Goal: Task Accomplishment & Management: Manage account settings

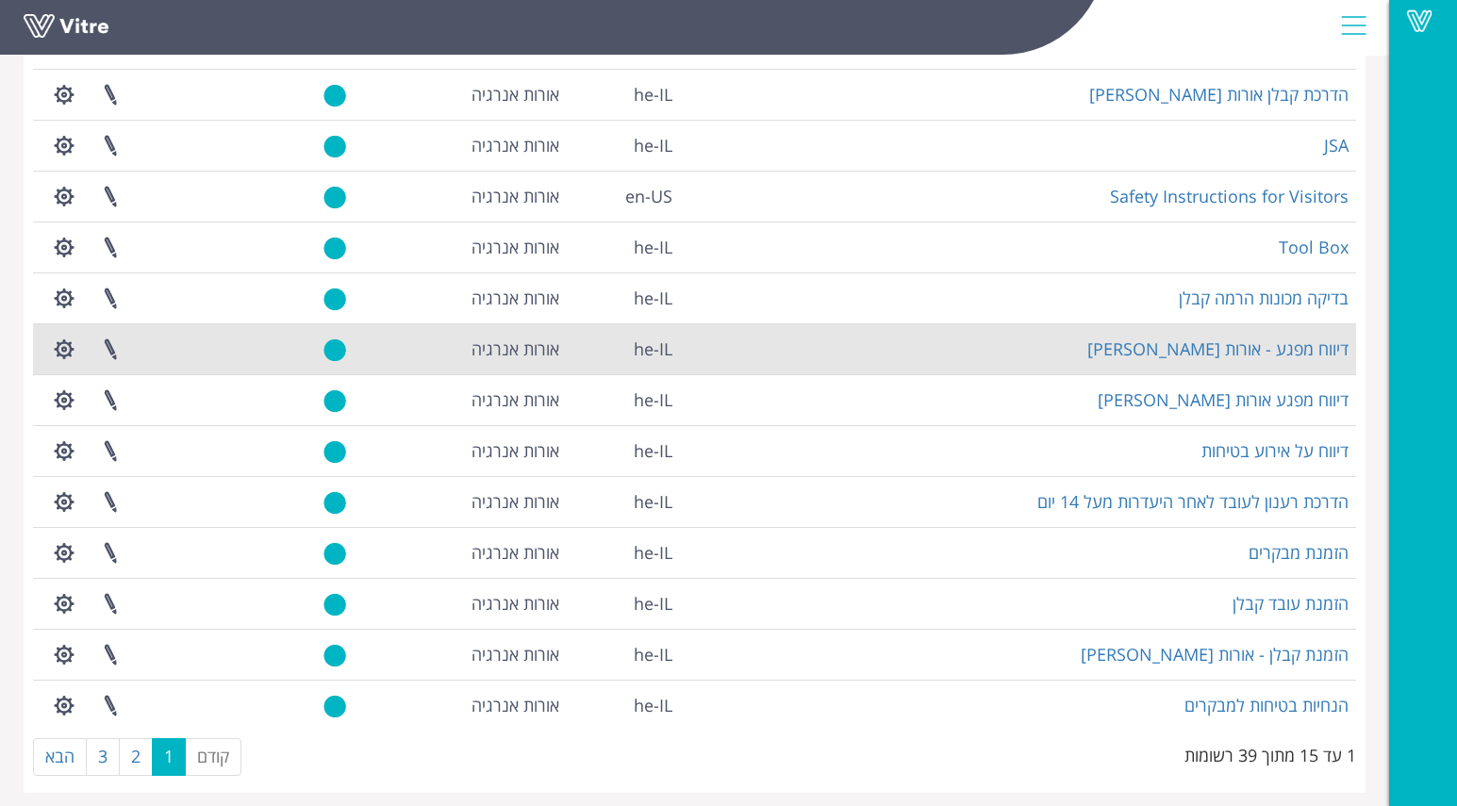
scroll to position [280, 0]
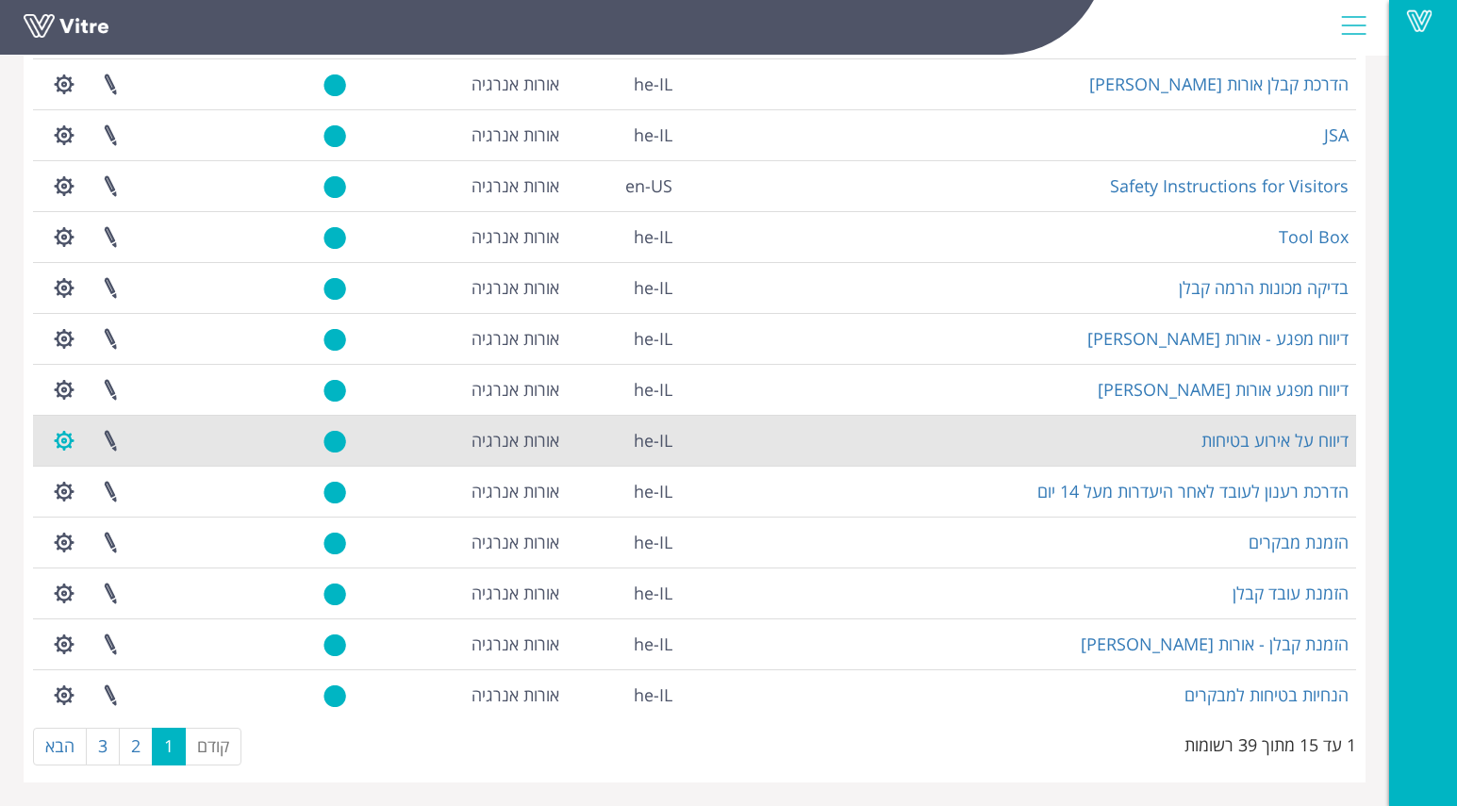
click at [58, 438] on button "button" at bounding box center [64, 441] width 47 height 50
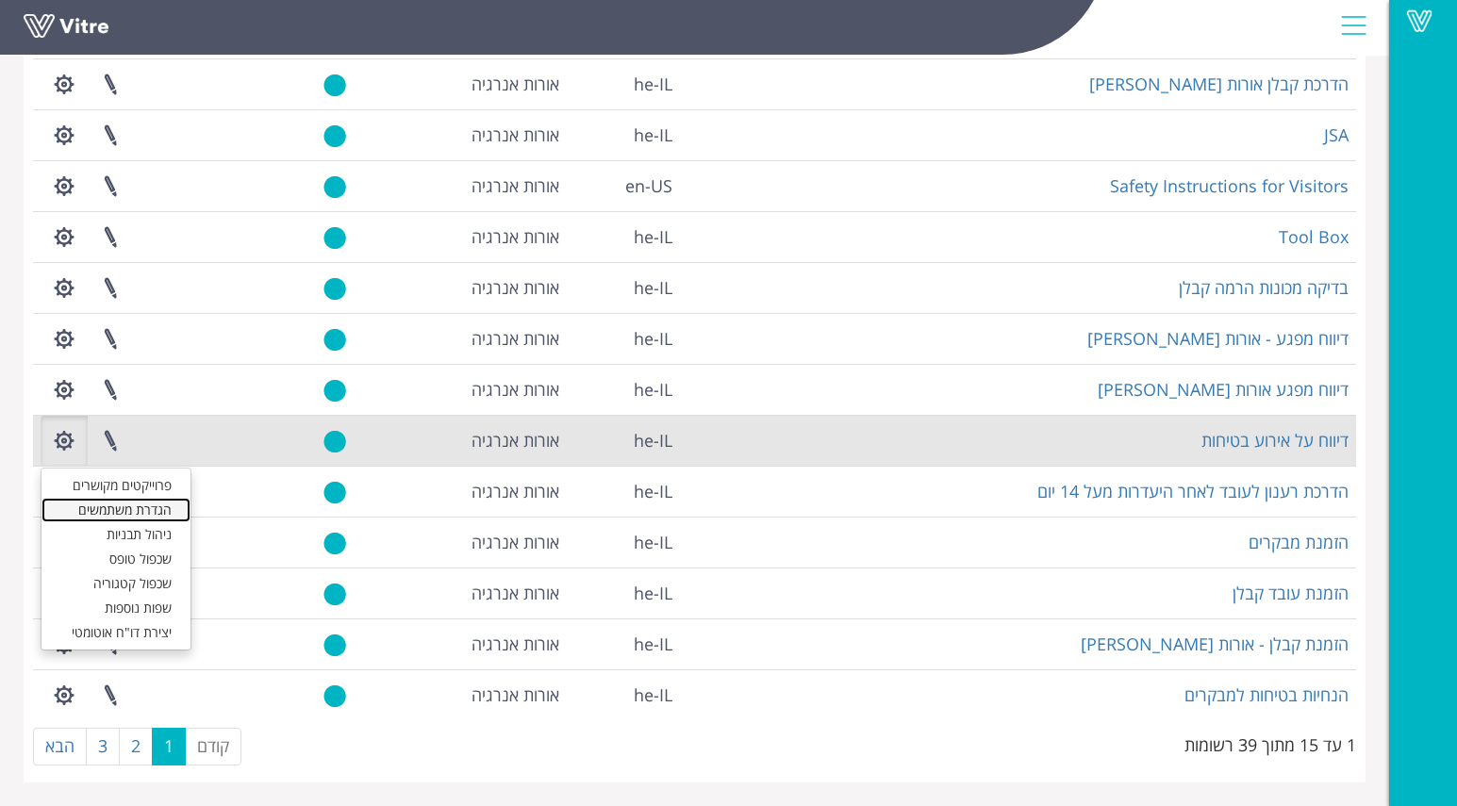
click at [102, 511] on link "הגדרת משתמשים" at bounding box center [115, 510] width 149 height 25
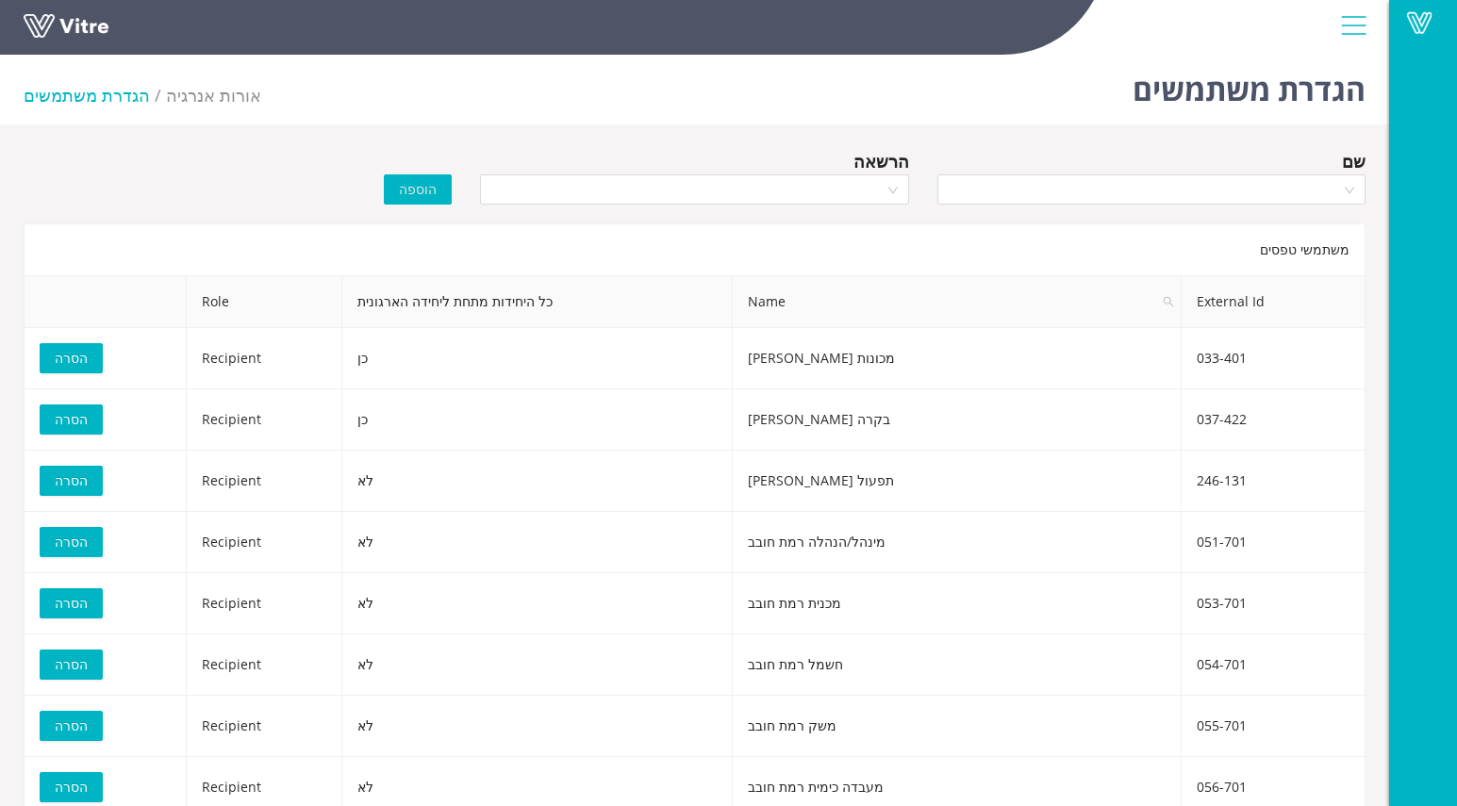
scroll to position [2, 0]
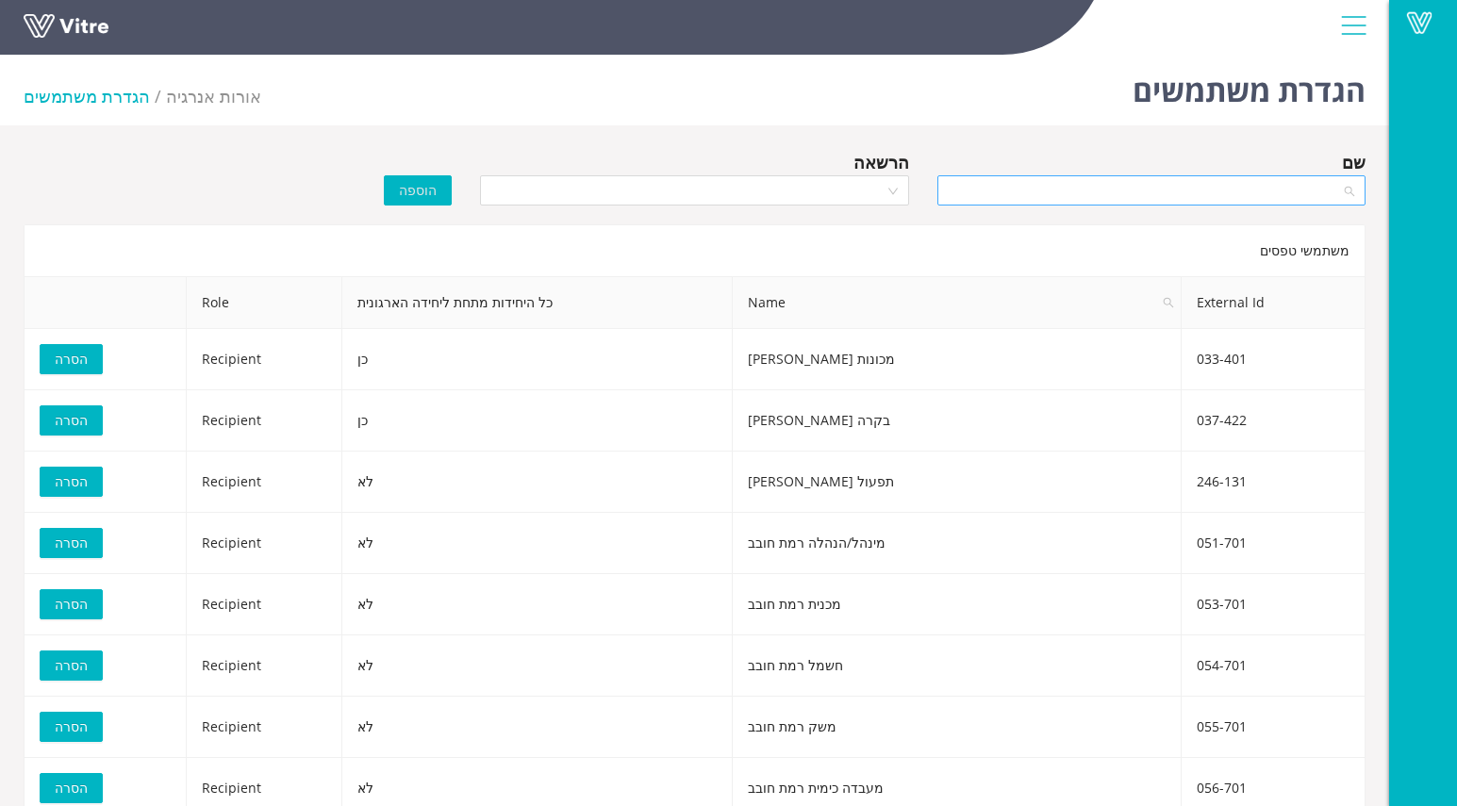
click at [1350, 189] on div at bounding box center [1151, 190] width 428 height 30
type input "חשמל"
click at [1324, 227] on div "חשמל חגית" at bounding box center [1150, 228] width 405 height 21
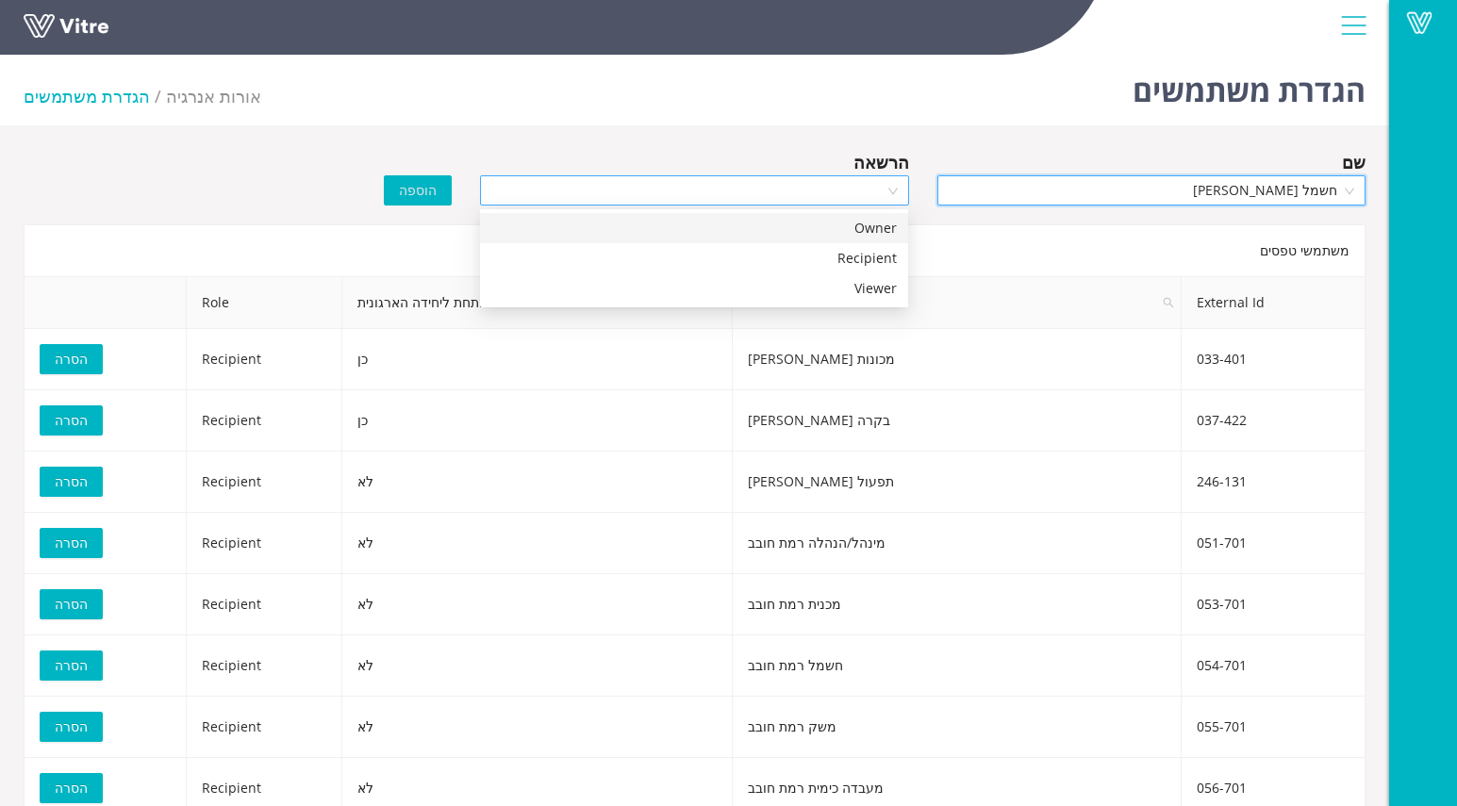
click at [891, 190] on div at bounding box center [694, 190] width 428 height 30
click at [857, 257] on div "Recipient" at bounding box center [693, 258] width 405 height 21
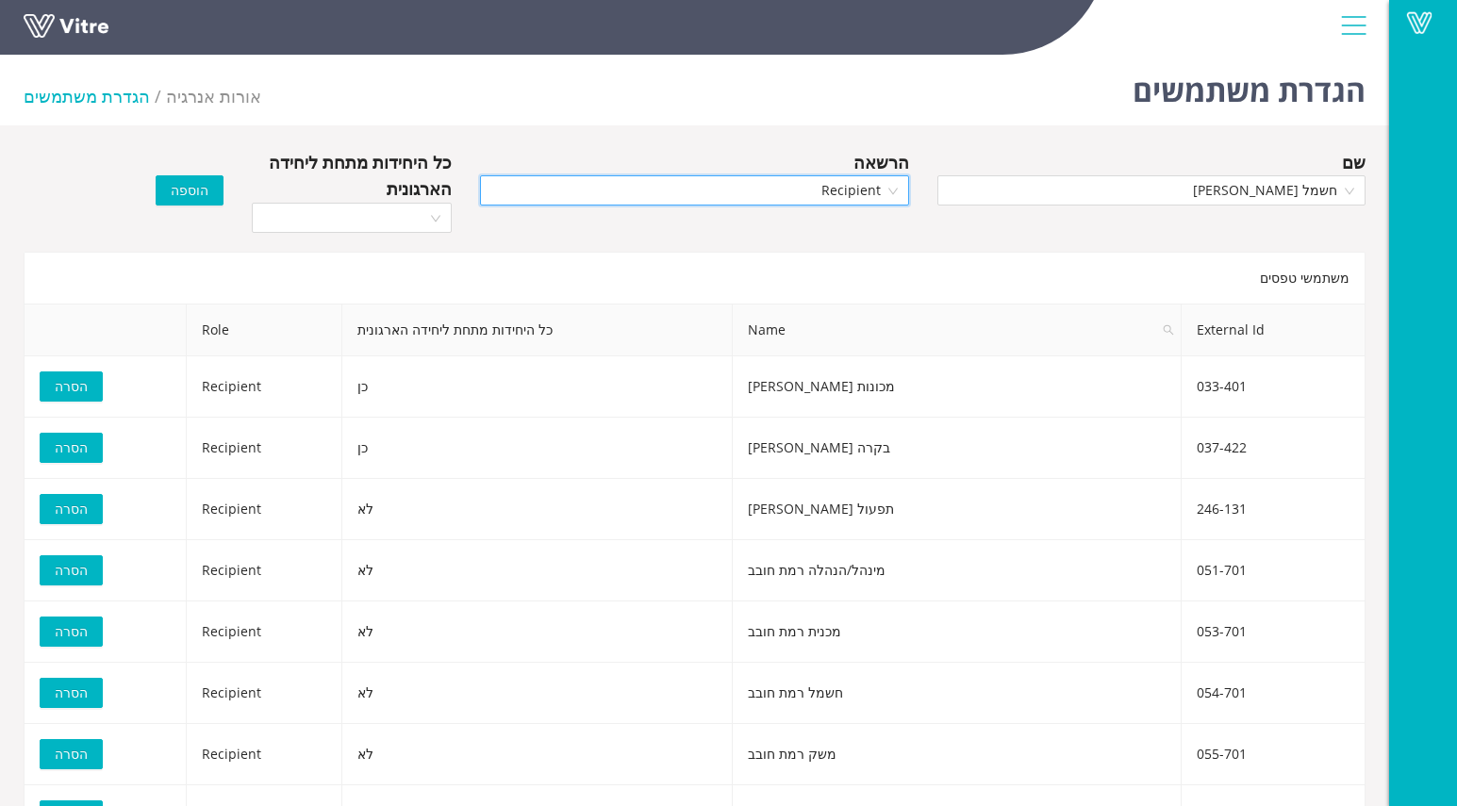
click at [187, 183] on span "הוספה" at bounding box center [190, 190] width 38 height 21
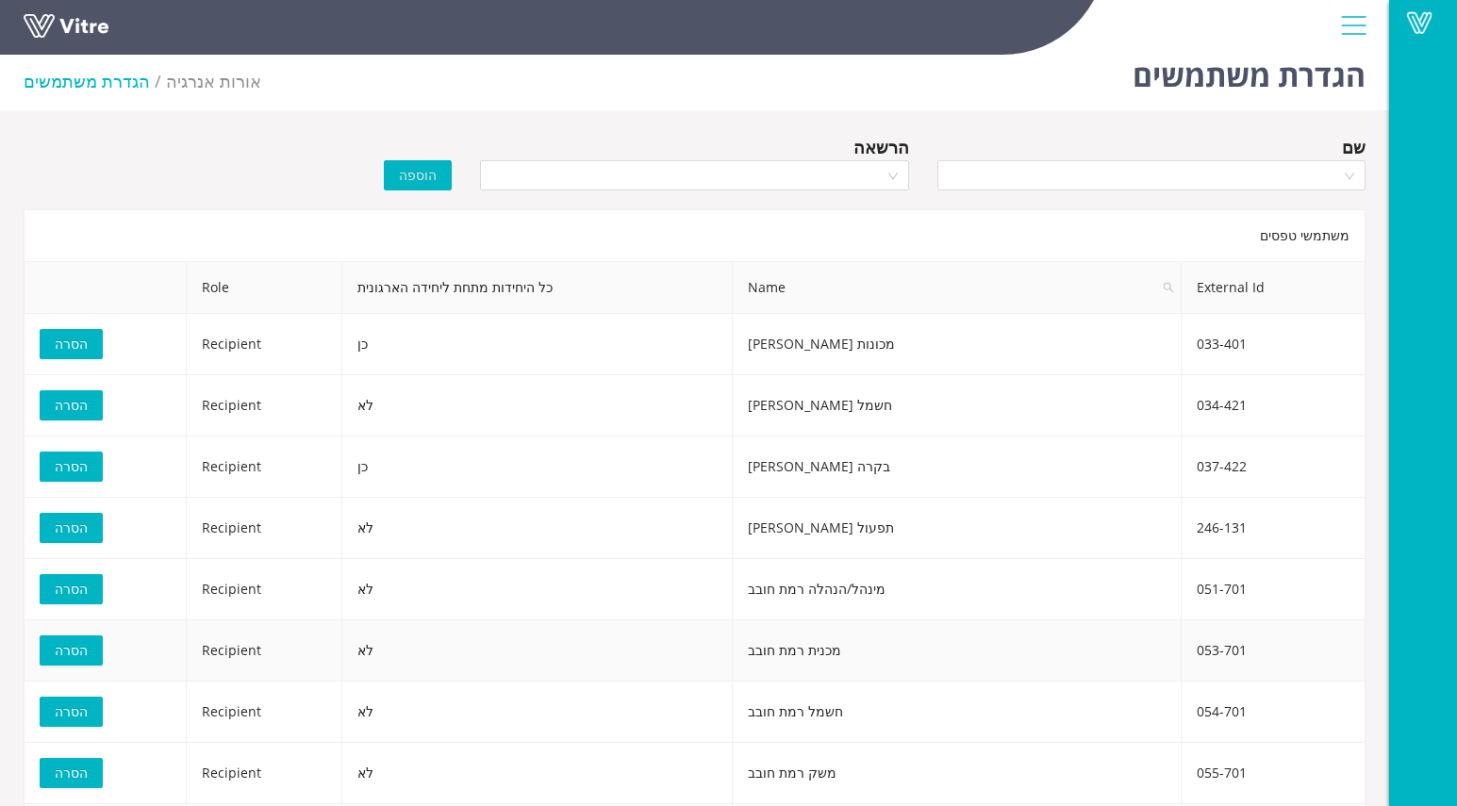
scroll to position [0, 0]
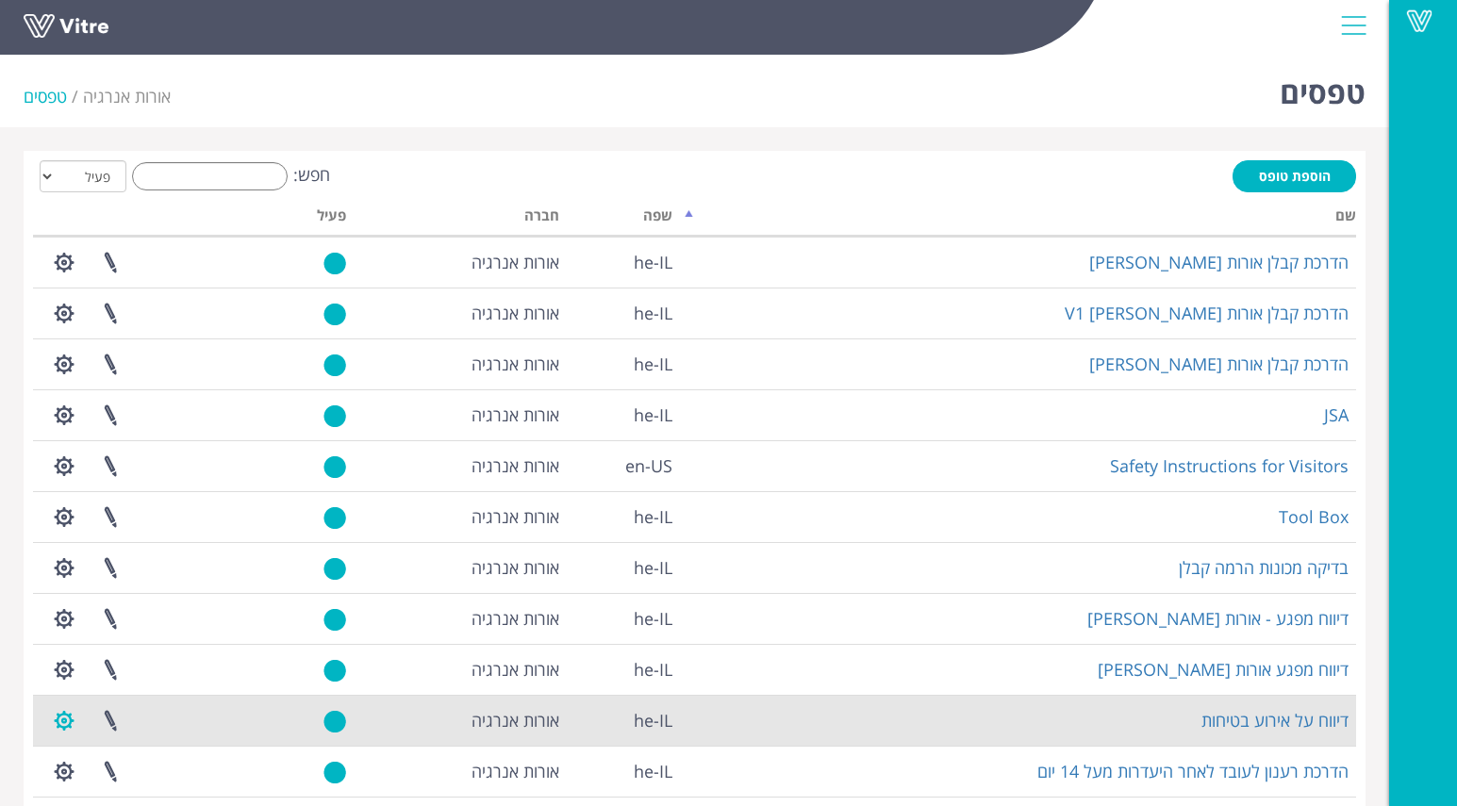
click at [59, 721] on button "button" at bounding box center [64, 721] width 47 height 50
click at [88, 791] on link "הגדרת משתמשים" at bounding box center [115, 790] width 149 height 25
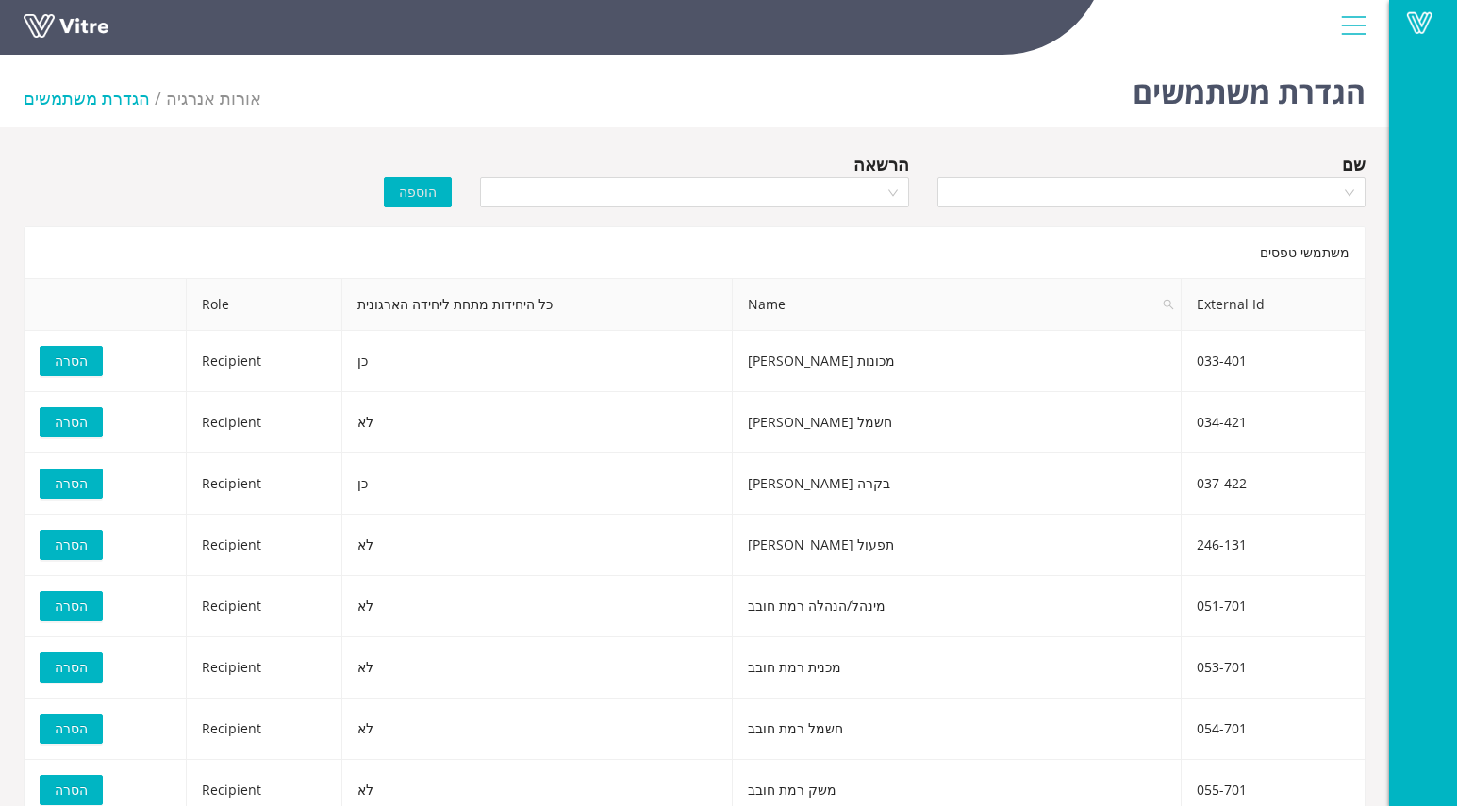
click at [275, 173] on div "הוספה" at bounding box center [352, 179] width 228 height 57
